Goal: Task Accomplishment & Management: Use online tool/utility

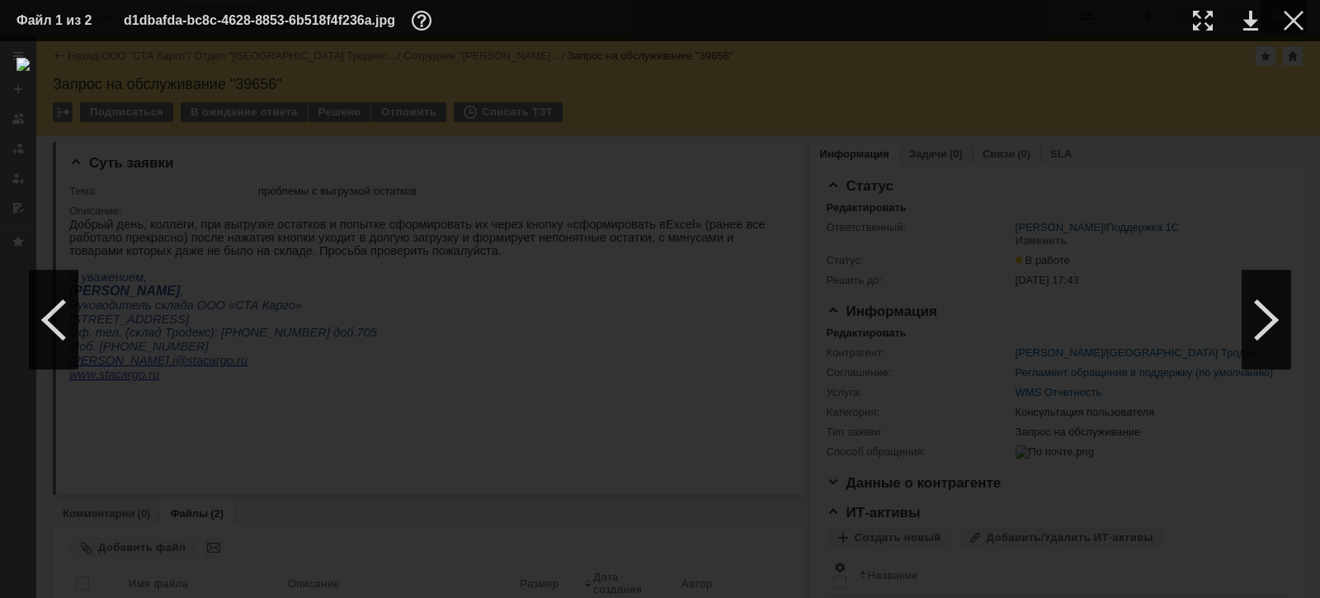
click at [1294, 24] on div at bounding box center [1294, 21] width 20 height 20
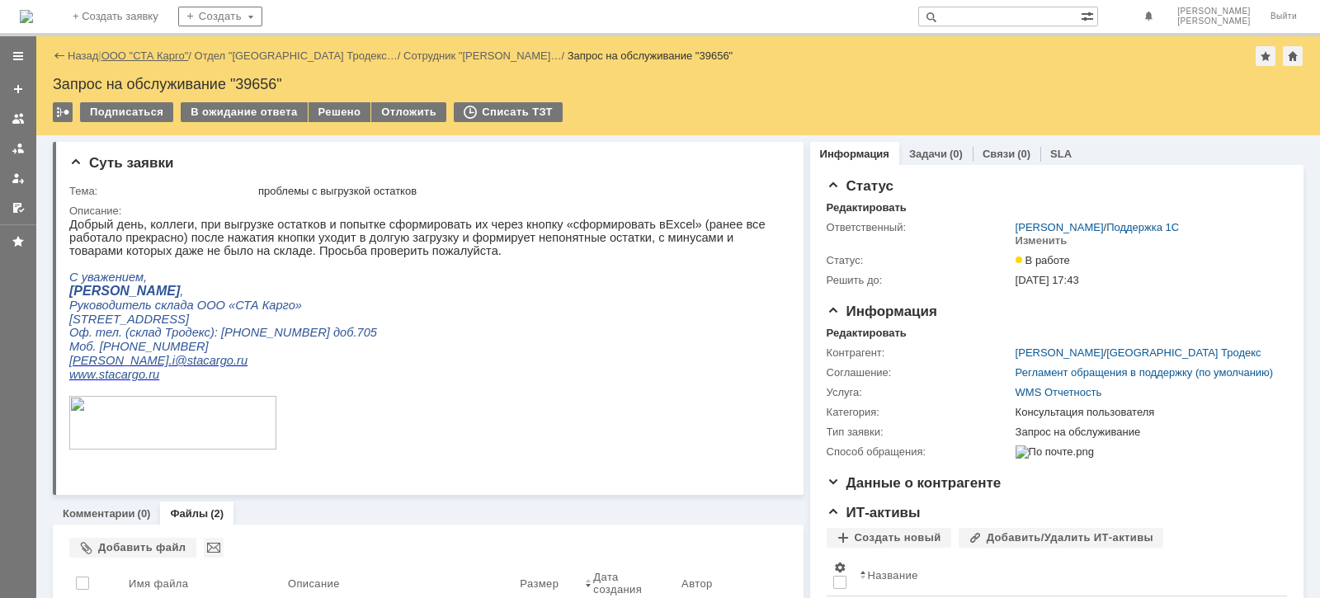
click at [158, 49] on link "ООО "СТА Карго"" at bounding box center [144, 55] width 87 height 12
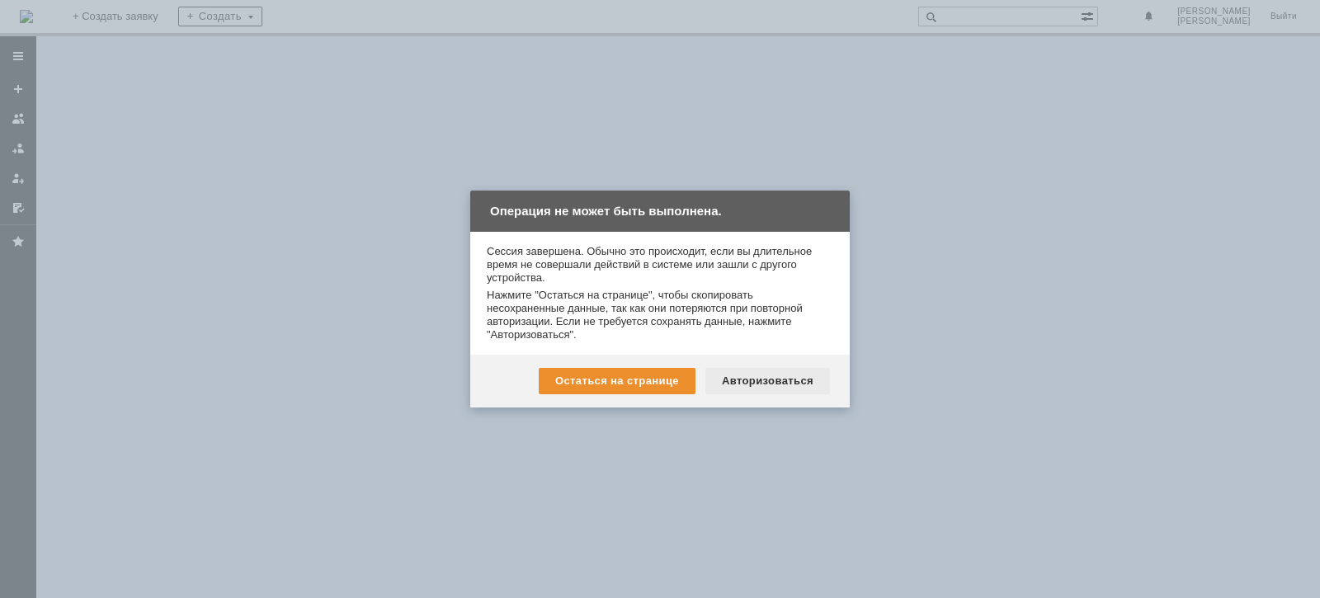
click at [793, 387] on div "Авторизоваться" at bounding box center [767, 381] width 125 height 26
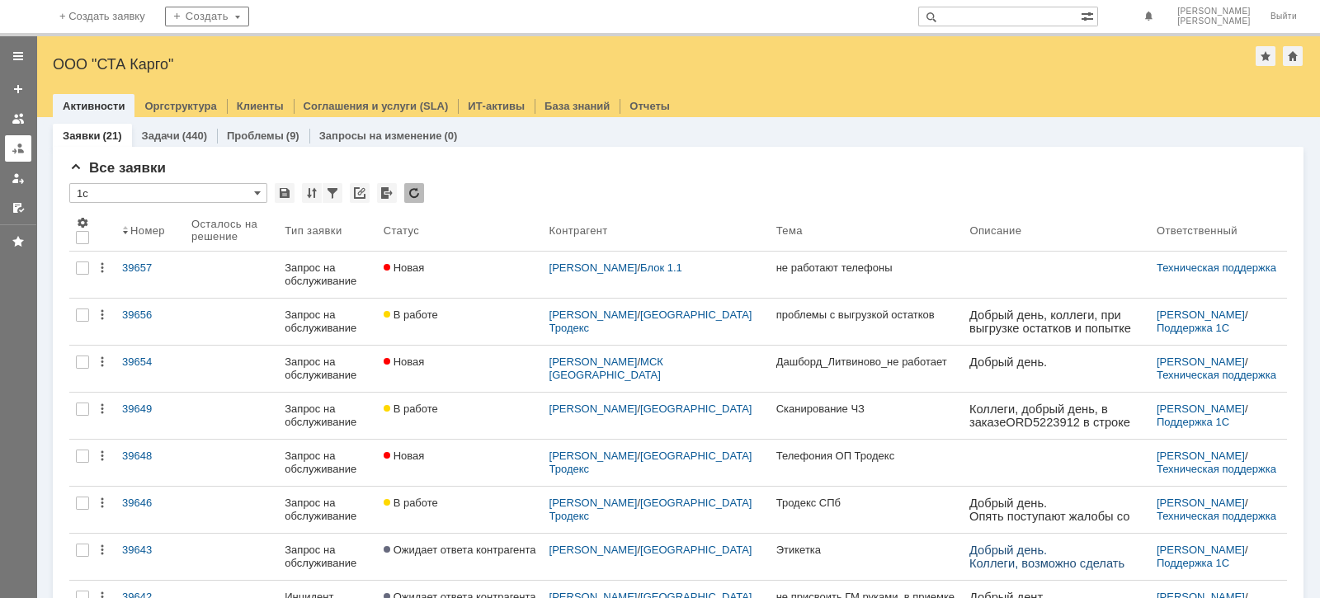
click at [20, 142] on div at bounding box center [18, 148] width 13 height 13
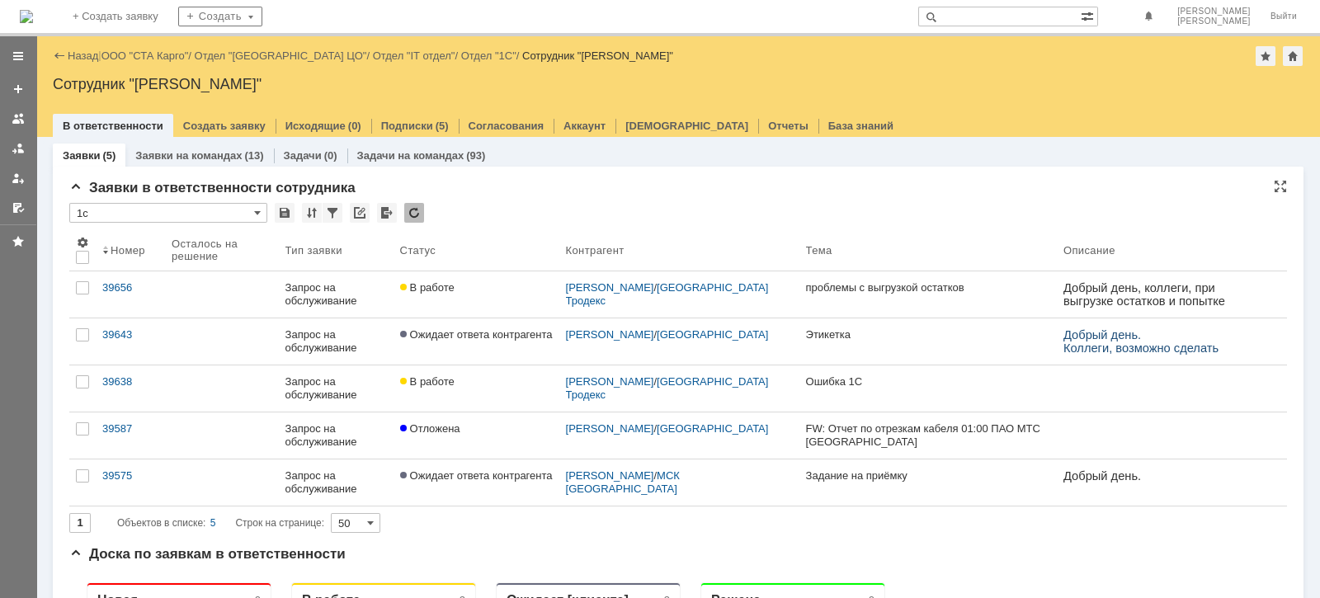
click at [1003, 207] on div "* 1с" at bounding box center [678, 213] width 1218 height 21
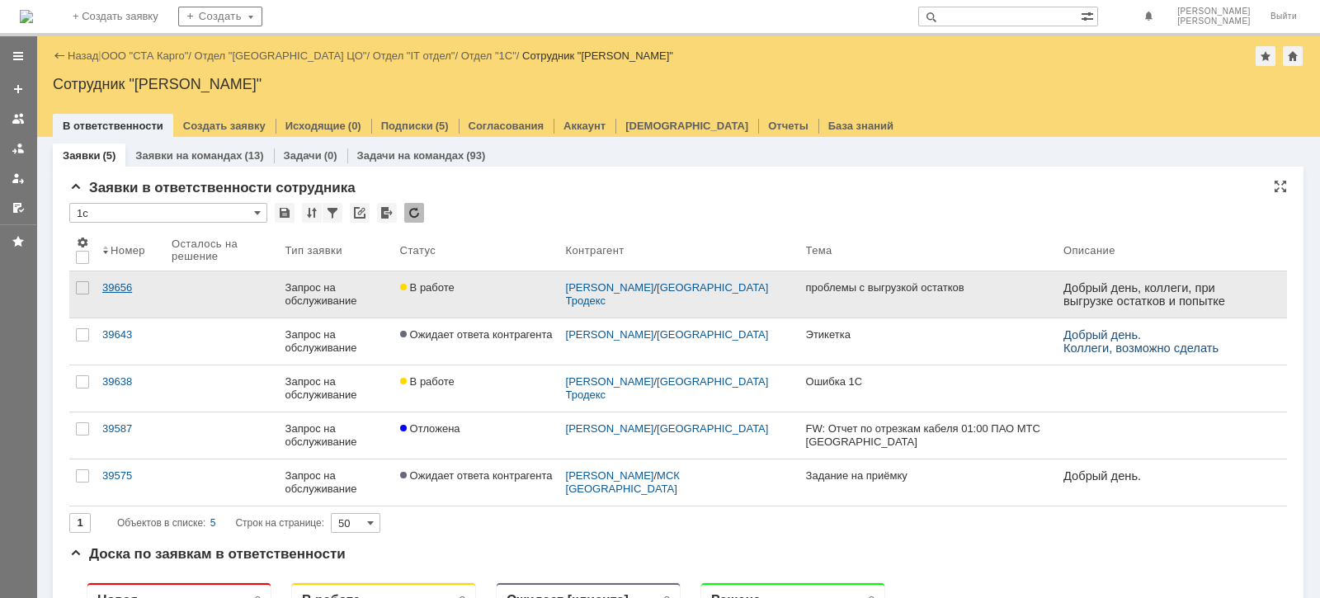
click at [113, 285] on div "39656" at bounding box center [130, 287] width 56 height 13
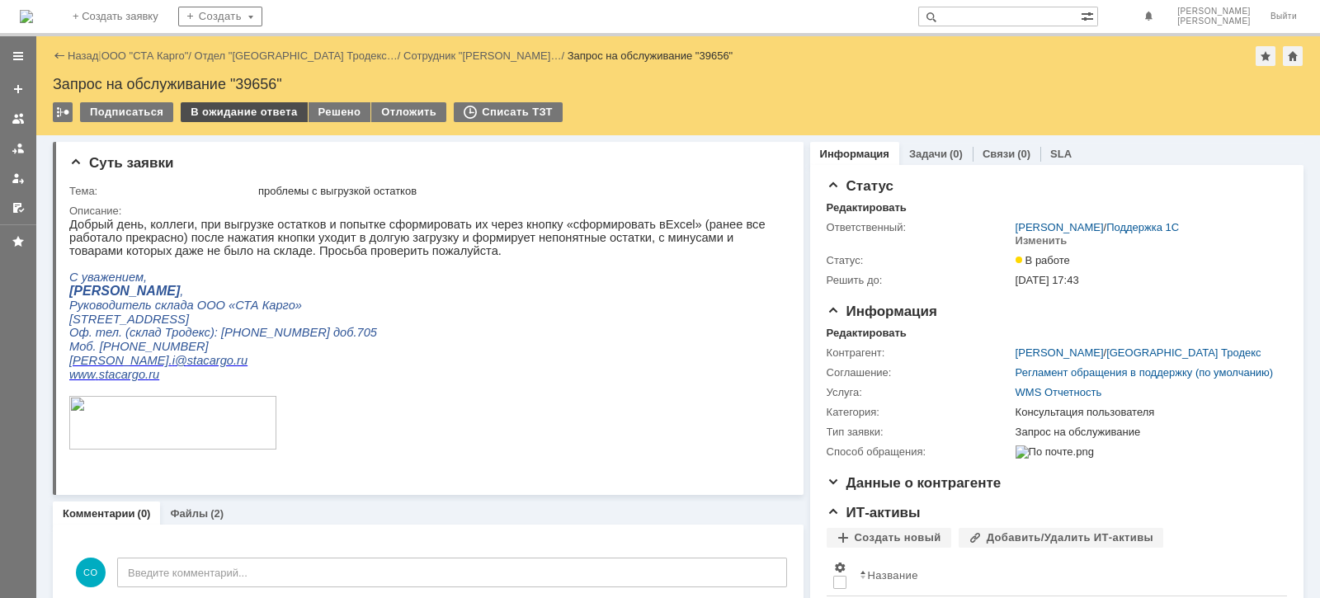
click at [223, 115] on div "В ожидание ответа" at bounding box center [244, 112] width 126 height 20
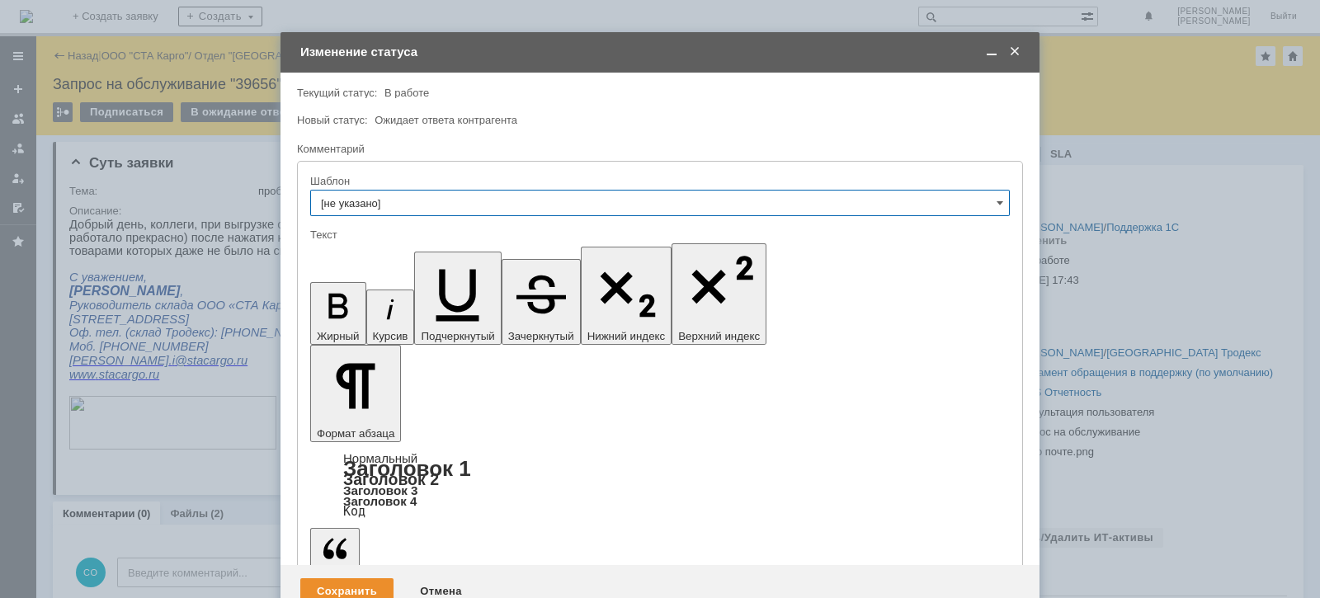
click at [318, 578] on div "Сохранить" at bounding box center [346, 591] width 93 height 26
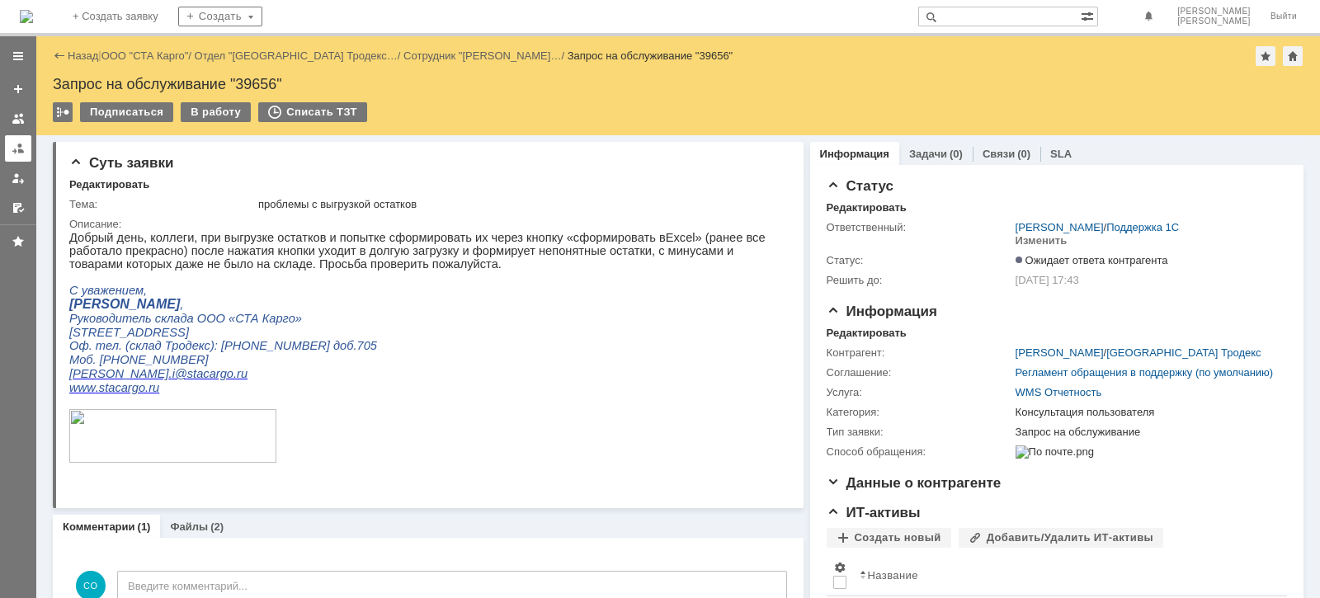
click at [23, 152] on div at bounding box center [18, 148] width 13 height 13
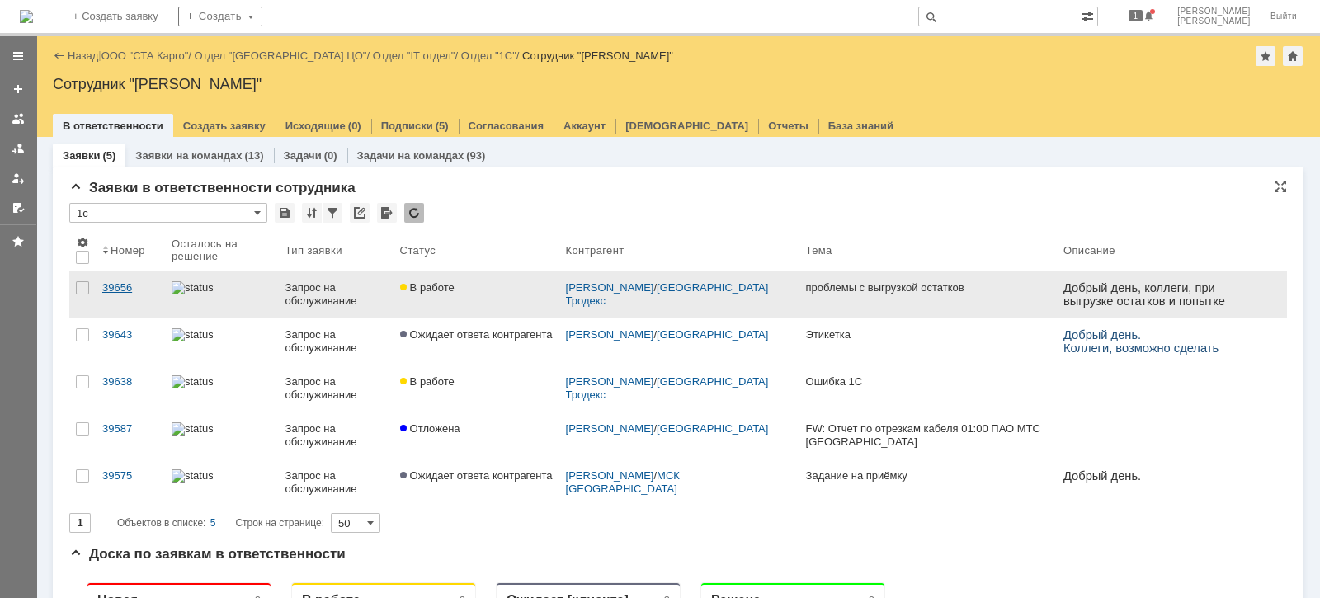
click at [126, 287] on div "39656" at bounding box center [130, 287] width 56 height 13
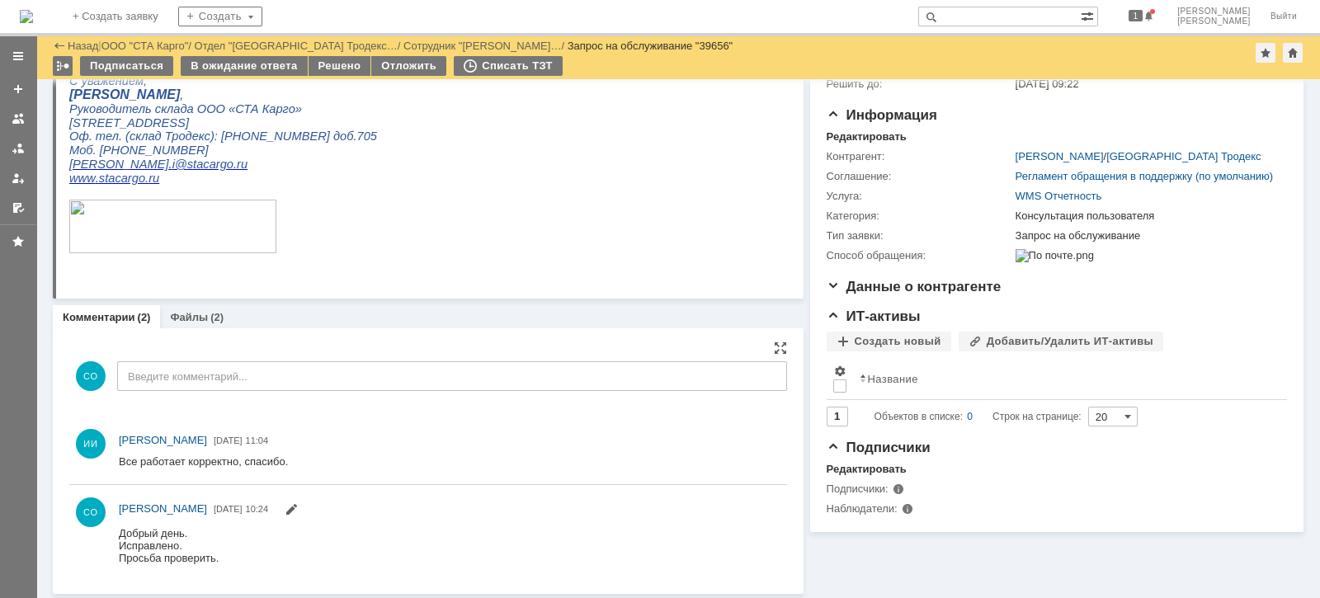
scroll to position [140, 0]
click at [328, 69] on div "Решено" at bounding box center [340, 66] width 63 height 20
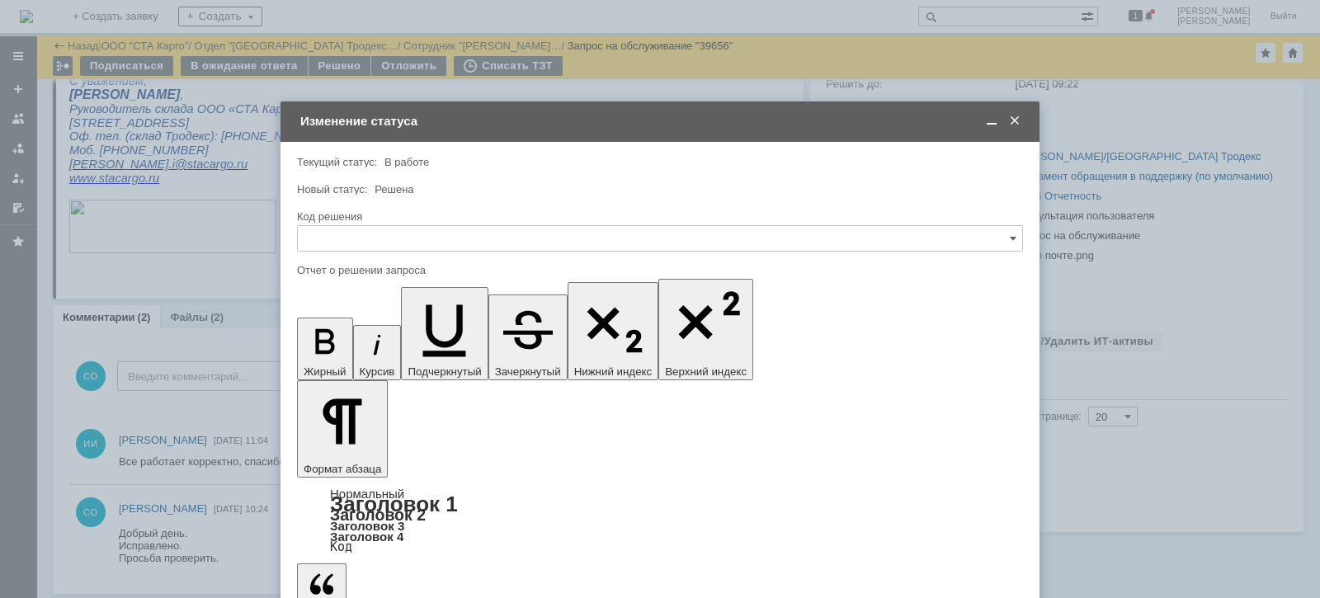
scroll to position [0, 0]
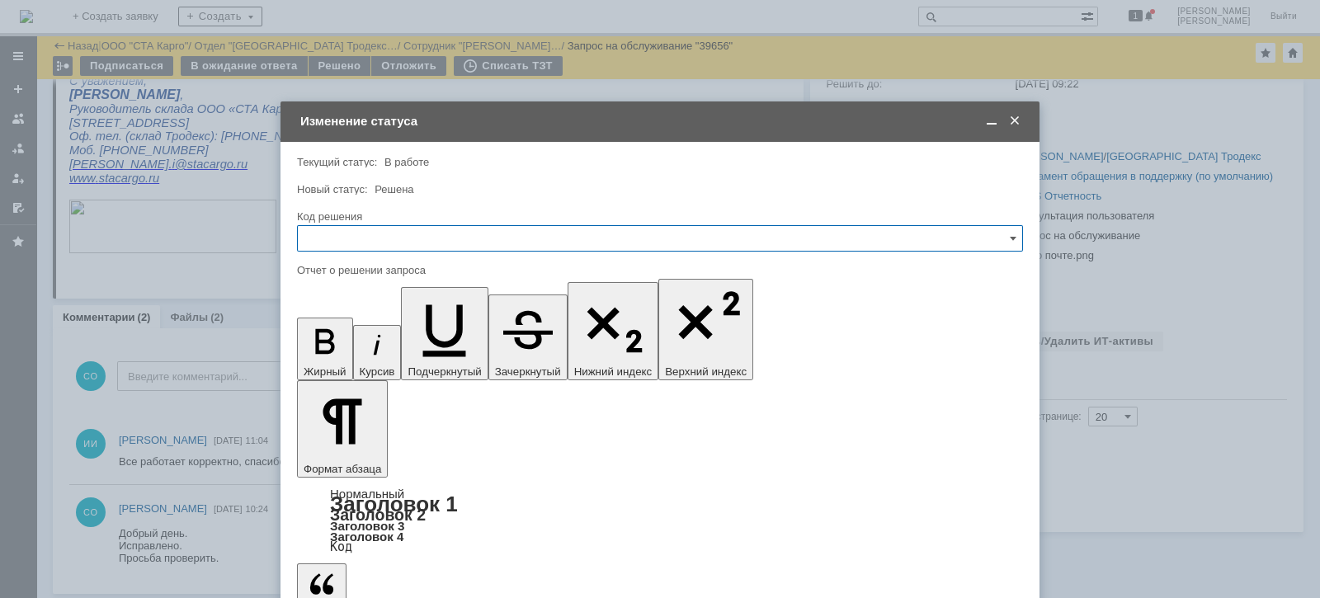
click at [420, 239] on input "text" at bounding box center [660, 238] width 726 height 26
click at [346, 462] on span "Решено" at bounding box center [660, 459] width 705 height 13
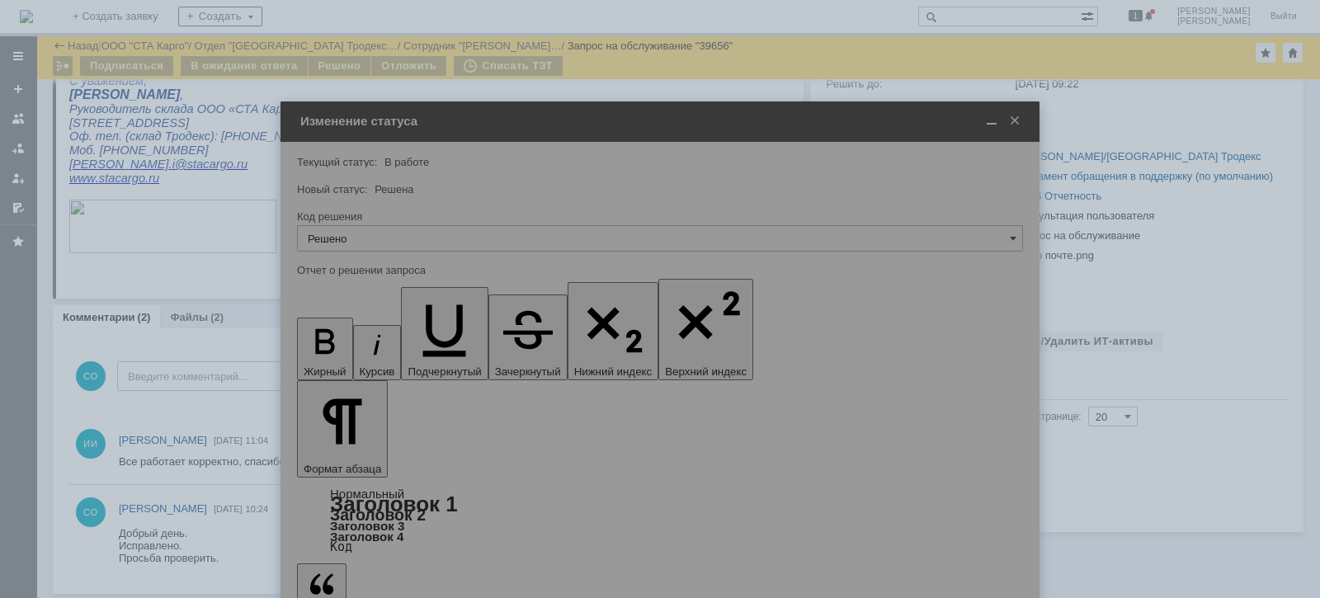
type input "Решено"
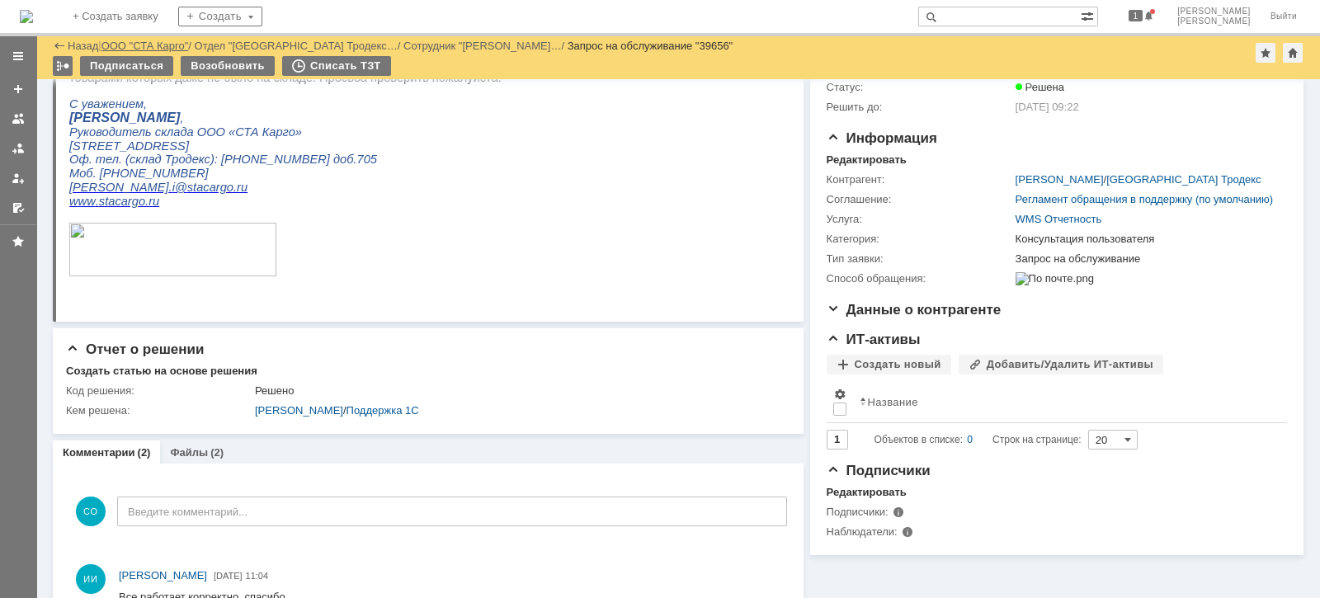
click at [146, 44] on link "ООО "СТА Карго"" at bounding box center [144, 46] width 87 height 12
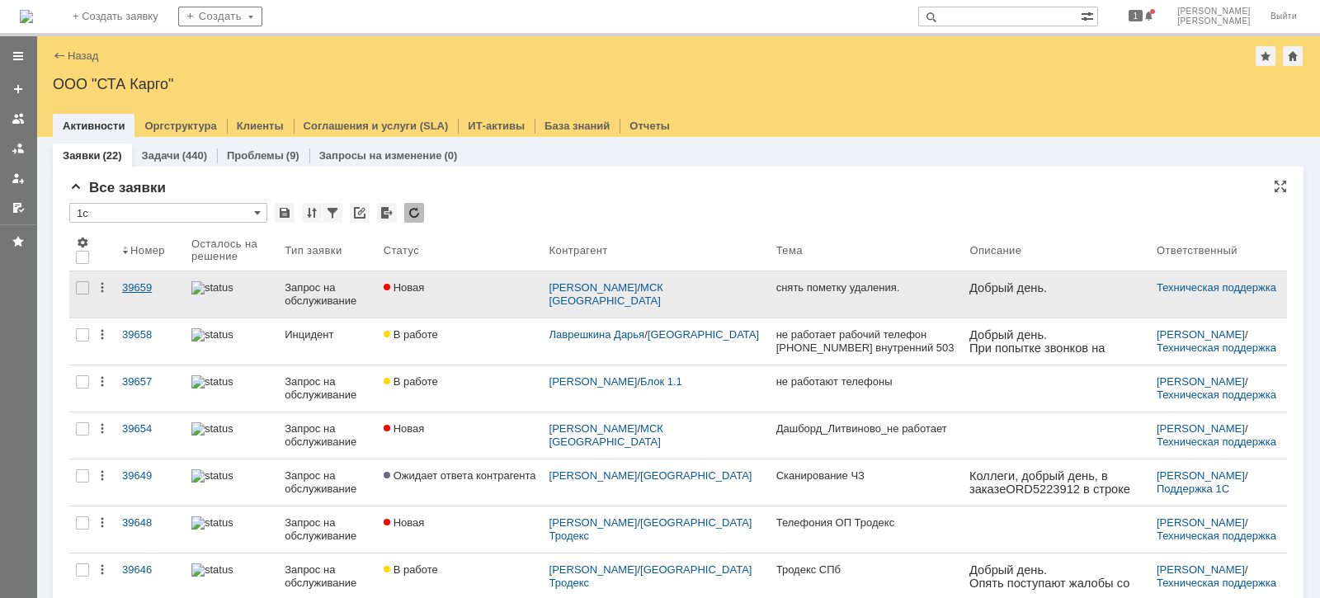
click at [134, 285] on div "39659" at bounding box center [150, 287] width 56 height 13
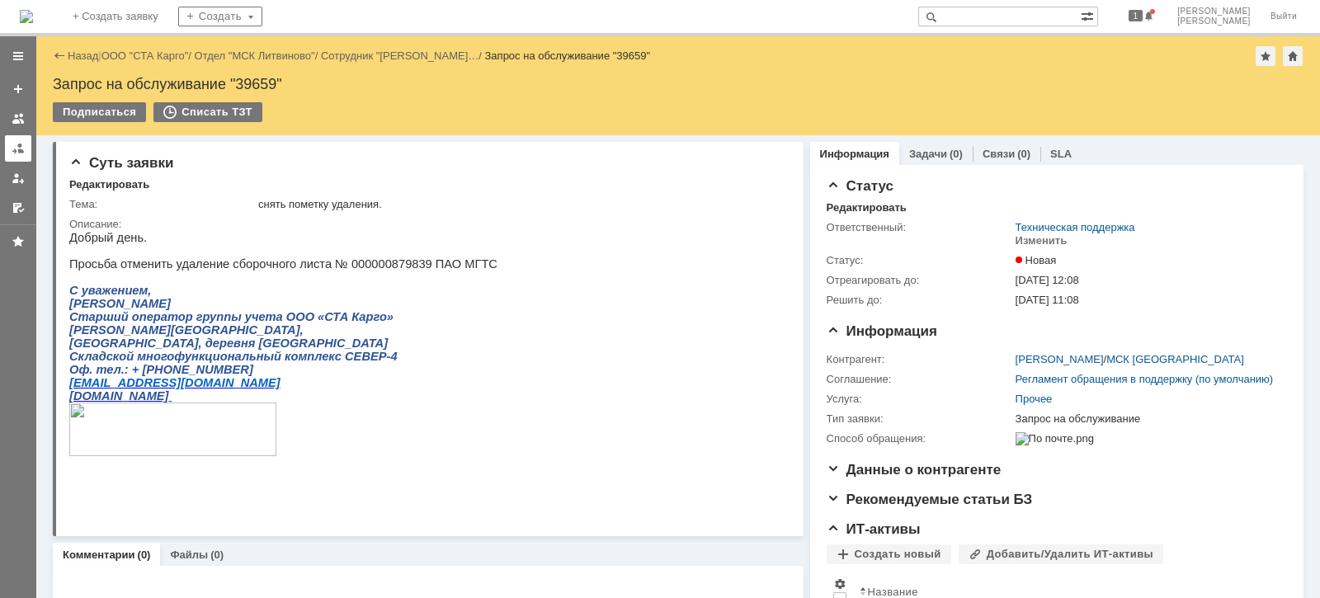
drag, startPoint x: 13, startPoint y: 144, endPoint x: 29, endPoint y: 146, distance: 15.8
click at [13, 144] on div at bounding box center [18, 148] width 13 height 13
